Goal: Task Accomplishment & Management: Manage account settings

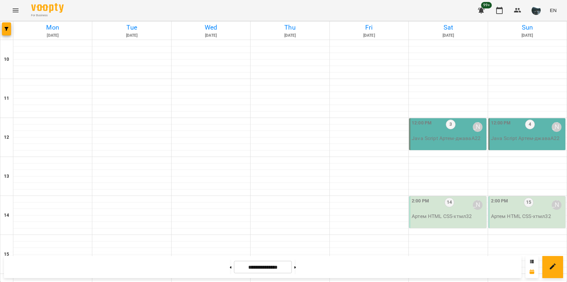
scroll to position [292, 0]
click at [8, 28] on icon "button" at bounding box center [7, 29] width 4 height 4
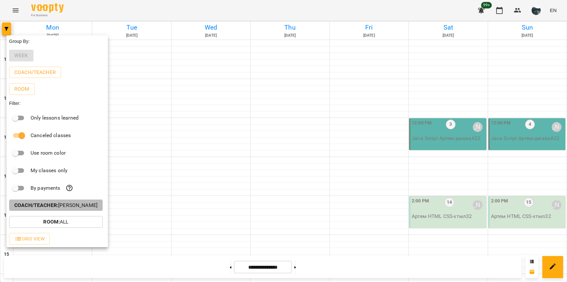
click at [75, 209] on p "Coach/Teacher : [PERSON_NAME]" at bounding box center [55, 205] width 83 height 8
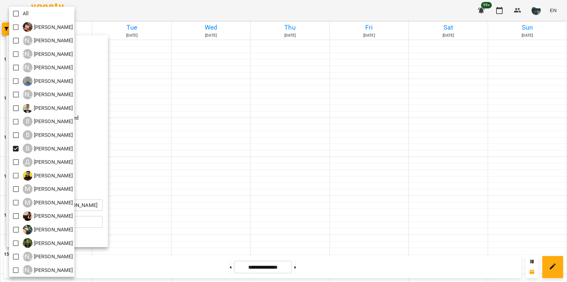
click at [143, 208] on div at bounding box center [283, 141] width 567 height 282
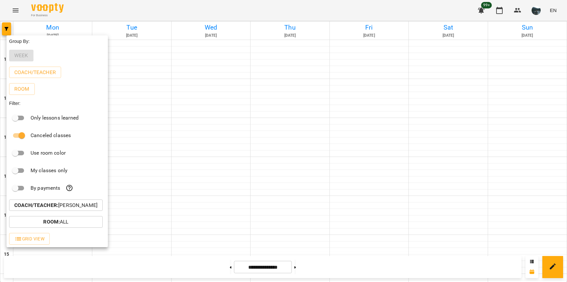
click at [153, 210] on div at bounding box center [283, 141] width 567 height 282
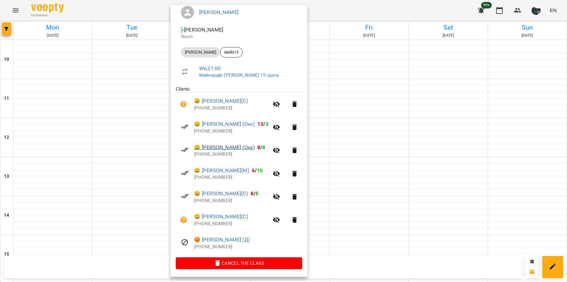
scroll to position [60, 0]
click at [370, 208] on div at bounding box center [283, 141] width 567 height 282
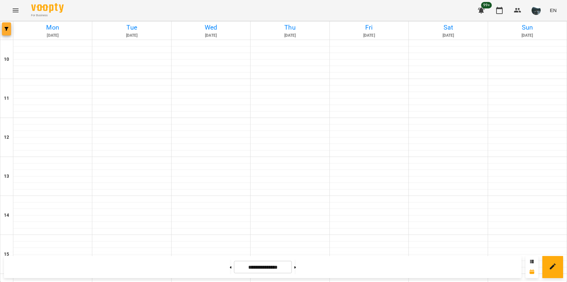
click at [8, 31] on button "button" at bounding box center [6, 28] width 9 height 13
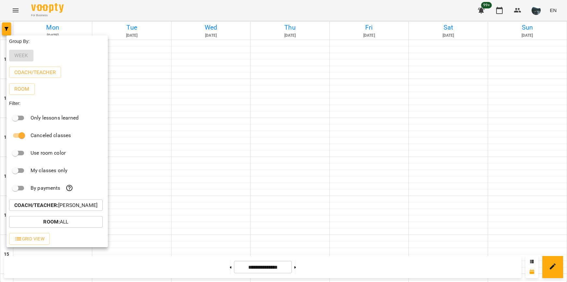
click at [85, 206] on p "Coach/Teacher : [PERSON_NAME]" at bounding box center [55, 205] width 83 height 8
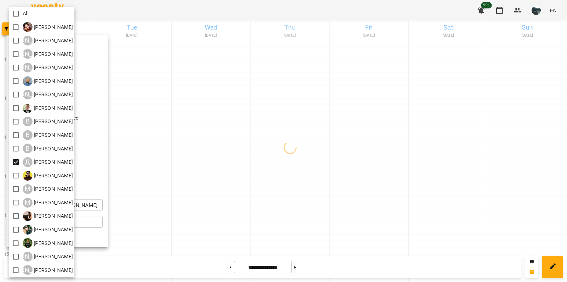
click at [162, 186] on div at bounding box center [283, 141] width 567 height 282
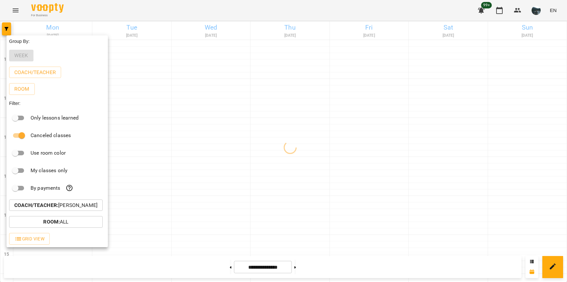
click at [195, 229] on div at bounding box center [283, 141] width 567 height 282
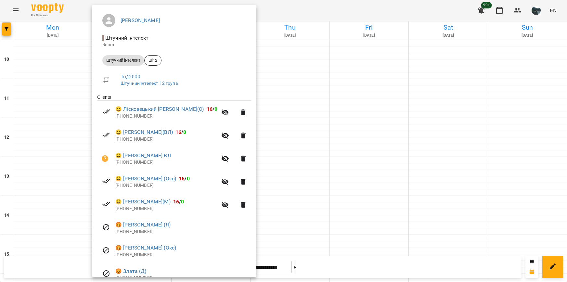
scroll to position [65, 0]
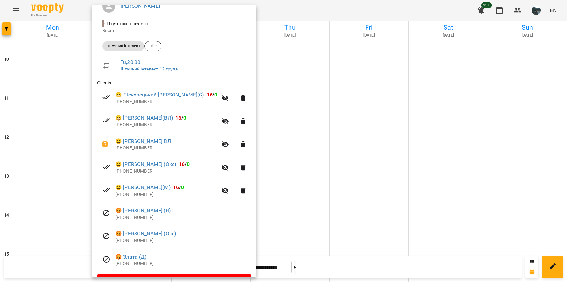
click at [297, 225] on div at bounding box center [283, 141] width 567 height 282
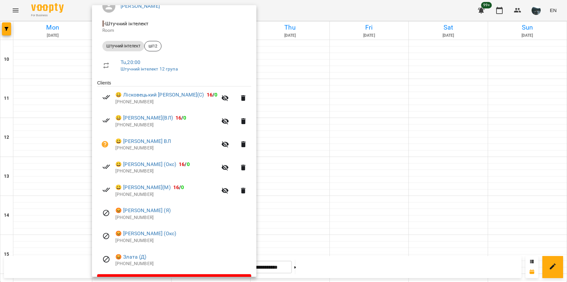
click at [265, 227] on div at bounding box center [283, 141] width 567 height 282
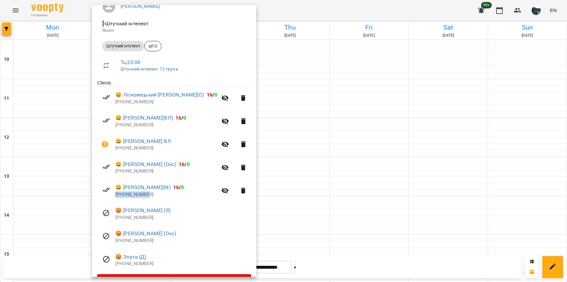
drag, startPoint x: 149, startPoint y: 195, endPoint x: 116, endPoint y: 193, distance: 32.5
click at [116, 193] on p "[PHONE_NUMBER]" at bounding box center [166, 194] width 102 height 6
copy p "[PHONE_NUMBER]"
click at [331, 125] on div at bounding box center [283, 141] width 567 height 282
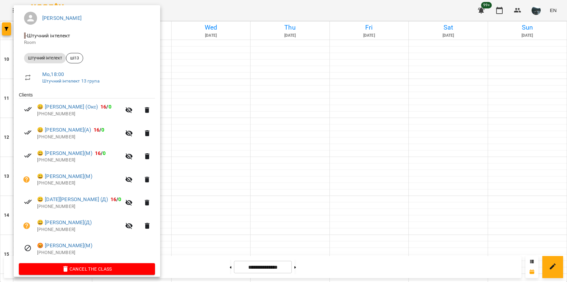
scroll to position [60, 0]
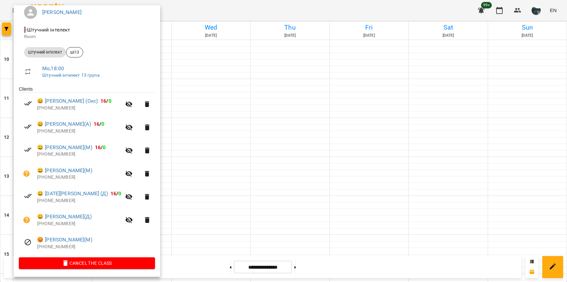
click at [208, 226] on div at bounding box center [283, 141] width 567 height 282
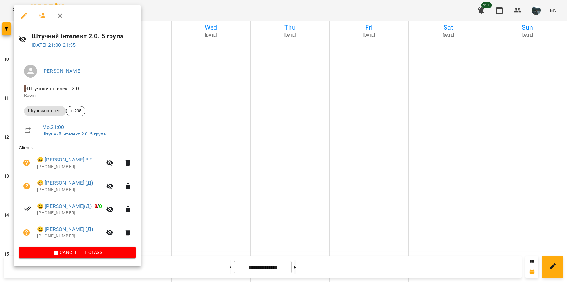
click at [176, 135] on div at bounding box center [283, 141] width 567 height 282
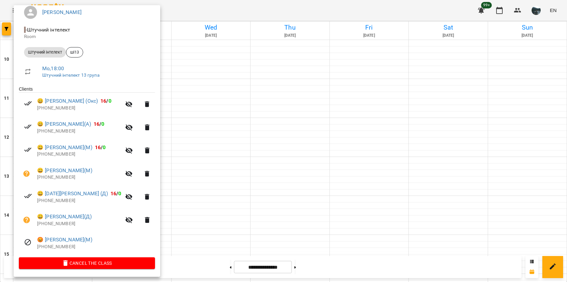
click at [224, 230] on div at bounding box center [283, 141] width 567 height 282
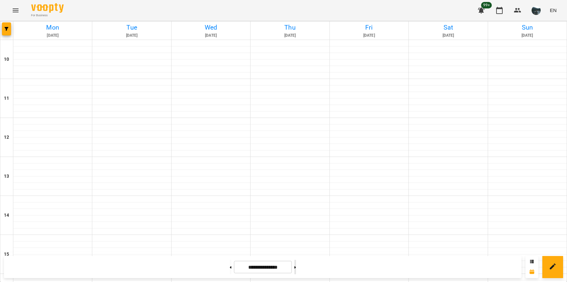
click at [296, 267] on icon at bounding box center [295, 267] width 2 height 2
click at [296, 264] on button at bounding box center [295, 267] width 2 height 14
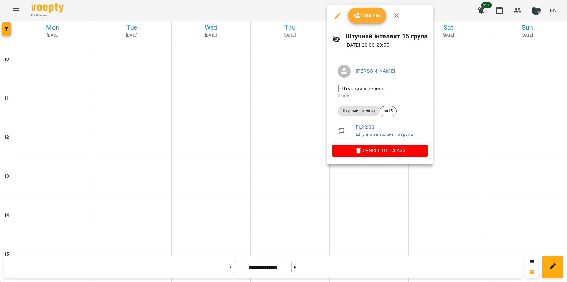
click at [363, 191] on div at bounding box center [283, 141] width 567 height 282
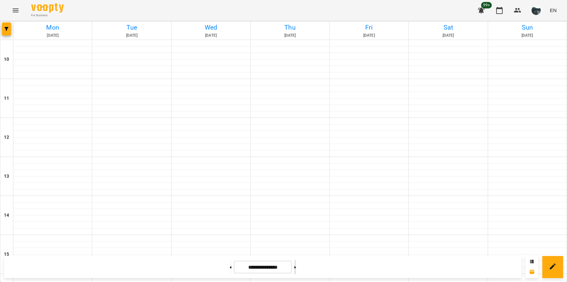
click at [296, 269] on button at bounding box center [295, 267] width 2 height 14
click at [230, 269] on button at bounding box center [231, 267] width 2 height 14
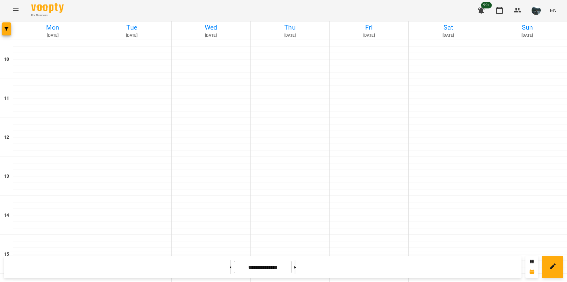
type input "**********"
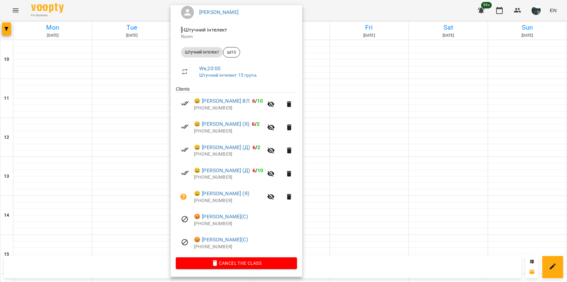
click at [371, 245] on div at bounding box center [283, 141] width 567 height 282
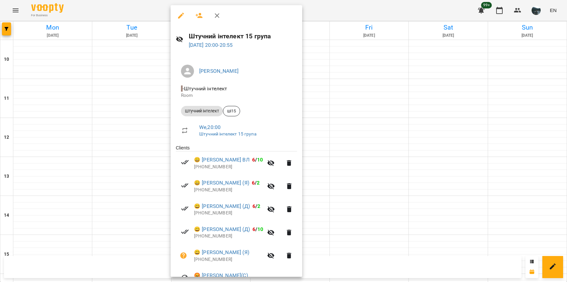
click at [368, 224] on div at bounding box center [283, 141] width 567 height 282
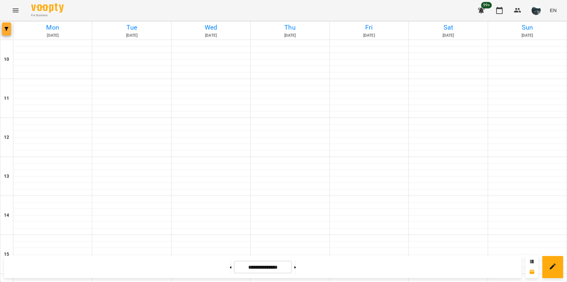
click at [9, 29] on span "button" at bounding box center [6, 29] width 9 height 4
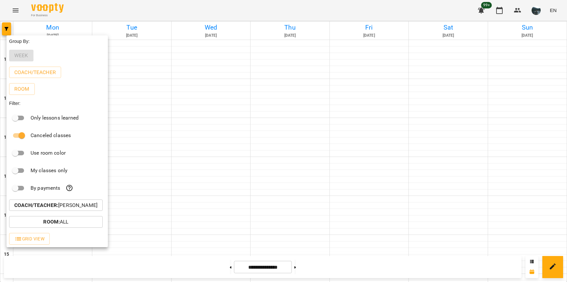
click at [71, 202] on button "Coach/Teacher : [PERSON_NAME]" at bounding box center [56, 206] width 94 height 12
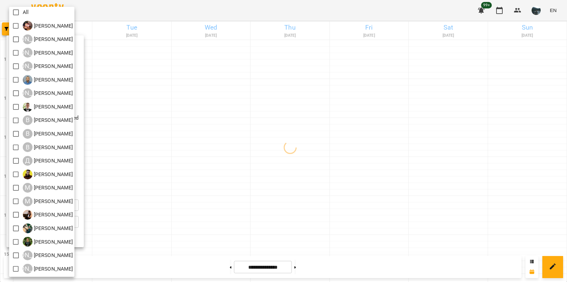
scroll to position [0, 0]
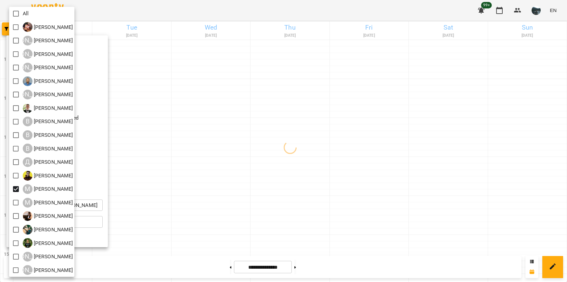
click at [186, 179] on div at bounding box center [283, 141] width 567 height 282
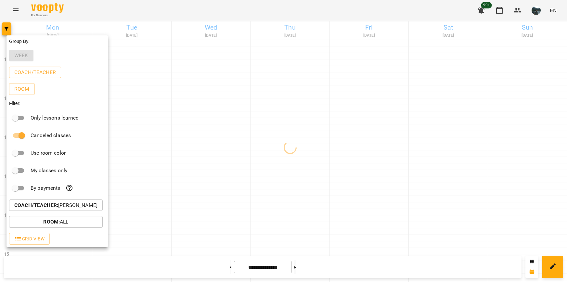
click at [196, 181] on div at bounding box center [283, 141] width 567 height 282
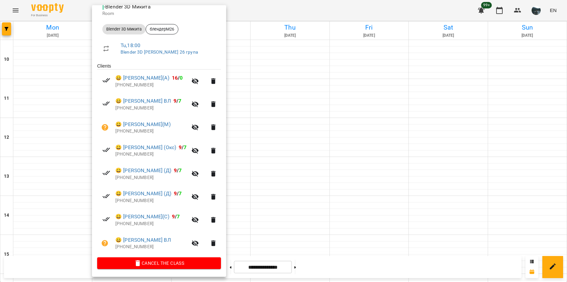
scroll to position [83, 0]
drag, startPoint x: 151, startPoint y: 130, endPoint x: 117, endPoint y: 129, distance: 34.1
click at [117, 129] on p "[PHONE_NUMBER]" at bounding box center [151, 131] width 72 height 6
copy p "380679989915"
click at [152, 132] on p "[PHONE_NUMBER]" at bounding box center [151, 131] width 72 height 6
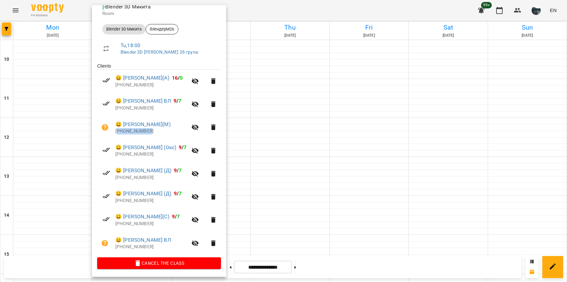
drag, startPoint x: 151, startPoint y: 132, endPoint x: 117, endPoint y: 131, distance: 34.1
click at [117, 131] on p "[PHONE_NUMBER]" at bounding box center [151, 131] width 72 height 6
copy p "380679989915"
click at [10, 24] on div at bounding box center [283, 141] width 567 height 282
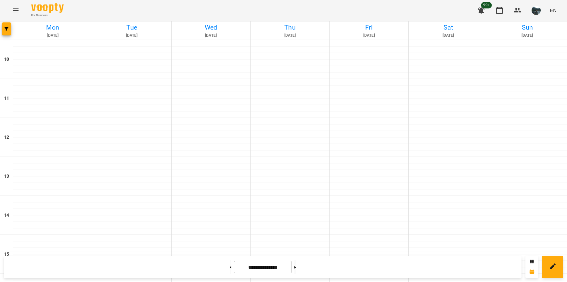
click at [15, 10] on icon "Menu" at bounding box center [16, 10] width 8 height 8
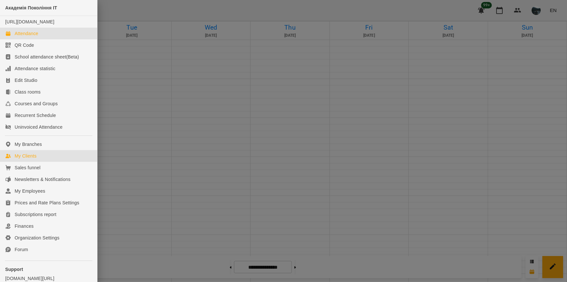
click at [31, 159] on div "My Clients" at bounding box center [26, 156] width 22 height 6
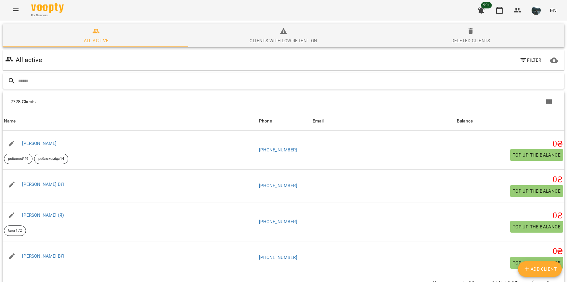
click at [90, 81] on input "text" at bounding box center [290, 81] width 544 height 11
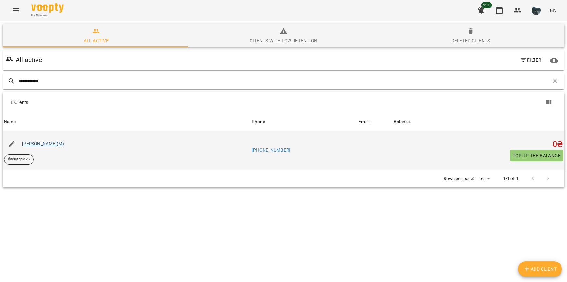
type input "**********"
click at [44, 142] on link "[PERSON_NAME](М)" at bounding box center [43, 143] width 42 height 5
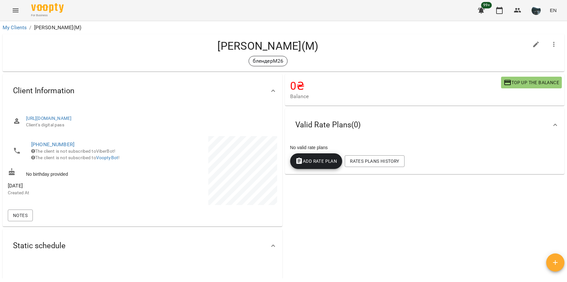
click at [18, 8] on icon "Menu" at bounding box center [16, 10] width 8 height 8
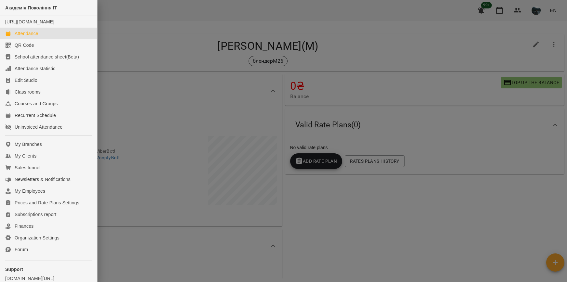
click at [21, 37] on div "Attendance" at bounding box center [27, 33] width 24 height 6
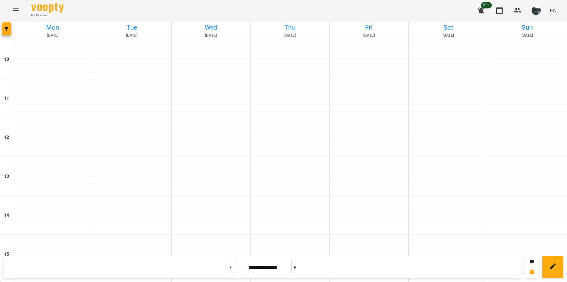
scroll to position [260, 0]
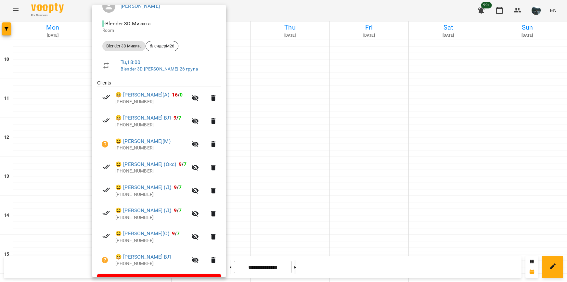
scroll to position [83, 0]
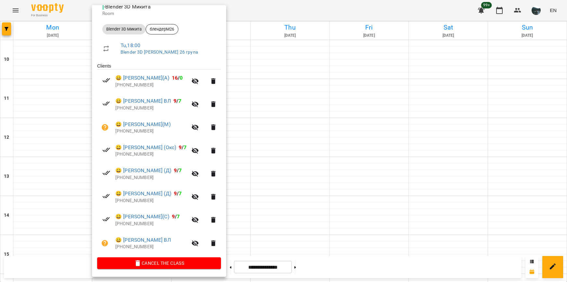
click at [302, 202] on div at bounding box center [283, 141] width 567 height 282
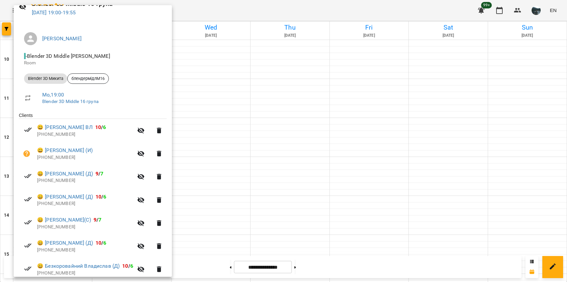
scroll to position [60, 0]
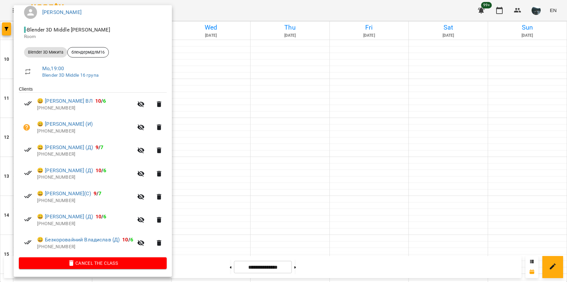
click at [288, 205] on div at bounding box center [283, 141] width 567 height 282
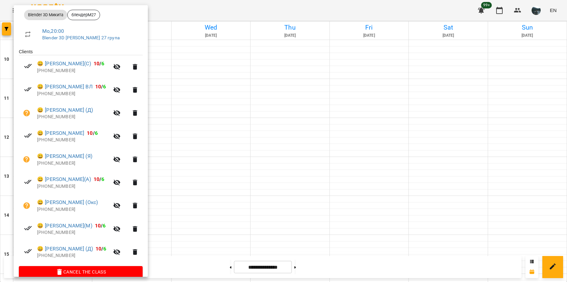
scroll to position [97, 0]
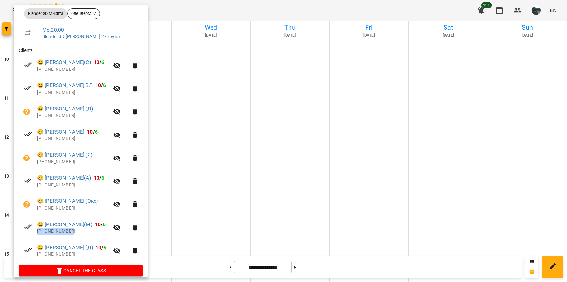
drag, startPoint x: 76, startPoint y: 232, endPoint x: 37, endPoint y: 233, distance: 38.3
click at [37, 233] on p "[PHONE_NUMBER]" at bounding box center [73, 231] width 72 height 6
copy p "[PHONE_NUMBER]"
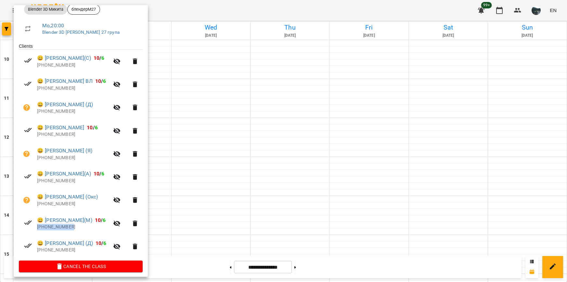
scroll to position [106, 0]
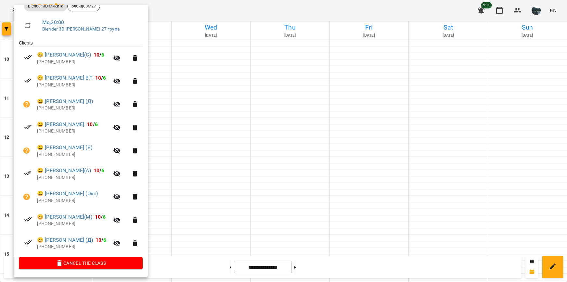
click at [243, 229] on div at bounding box center [283, 141] width 567 height 282
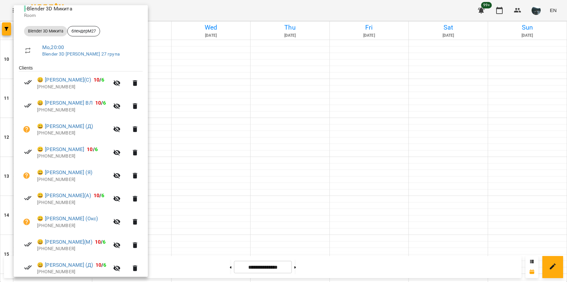
scroll to position [97, 0]
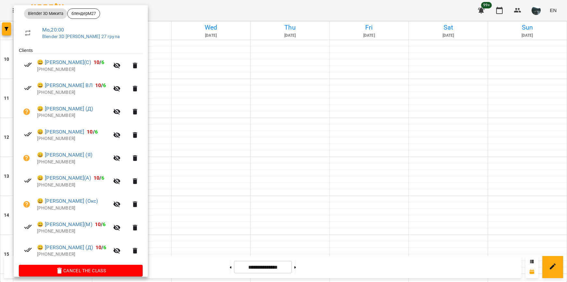
click at [186, 227] on div at bounding box center [283, 141] width 567 height 282
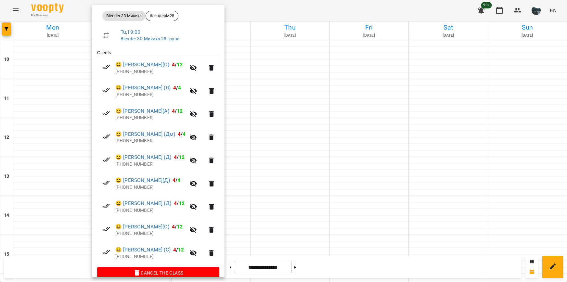
scroll to position [106, 0]
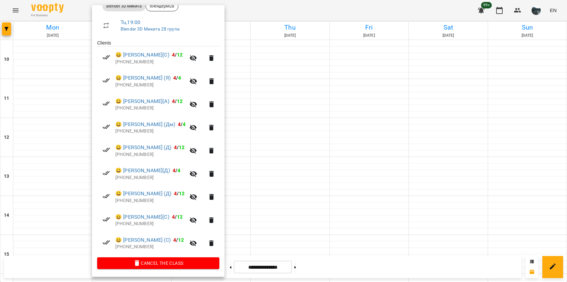
click at [330, 220] on div at bounding box center [283, 141] width 567 height 282
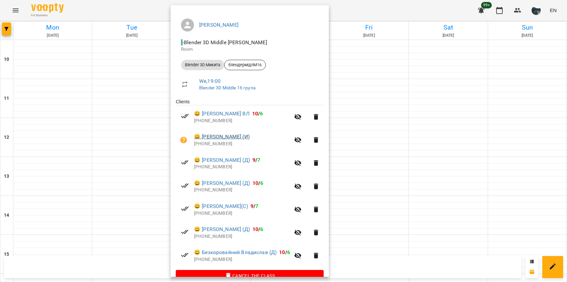
scroll to position [60, 0]
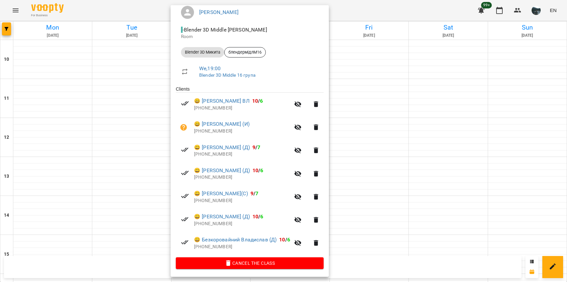
click at [366, 214] on div at bounding box center [283, 141] width 567 height 282
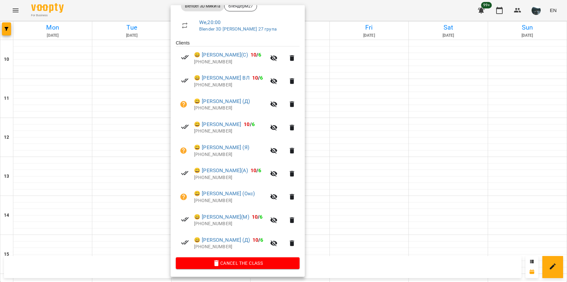
scroll to position [106, 0]
click at [335, 227] on div at bounding box center [283, 141] width 567 height 282
